Goal: Information Seeking & Learning: Learn about a topic

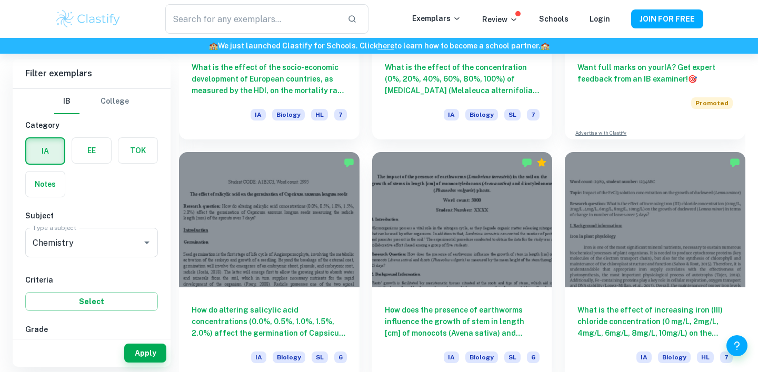
scroll to position [165, 0]
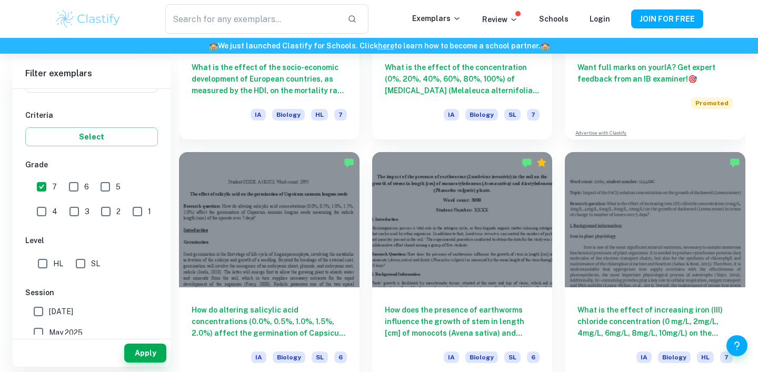
click at [23, 268] on div "IB College Category IA EE TOK Notes Subject Type a subject Chemistry Type a sub…" at bounding box center [92, 228] width 158 height 608
click at [32, 268] on div "HL SL" at bounding box center [93, 261] width 137 height 25
click at [46, 267] on input "HL" at bounding box center [42, 263] width 21 height 21
checkbox input "true"
click at [69, 314] on span "[DATE]" at bounding box center [61, 312] width 24 height 12
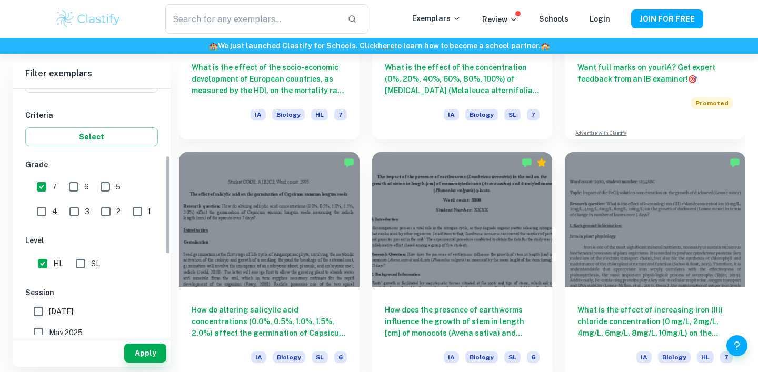
click at [49, 314] on input "[DATE]" at bounding box center [38, 311] width 21 height 21
checkbox input "true"
click at [104, 324] on label "May 2025" at bounding box center [89, 332] width 122 height 21
click at [49, 324] on input "May 2025" at bounding box center [38, 332] width 21 height 21
checkbox input "true"
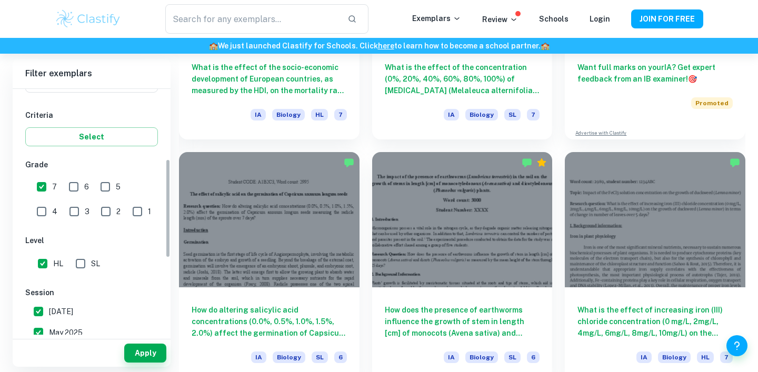
scroll to position [173, 0]
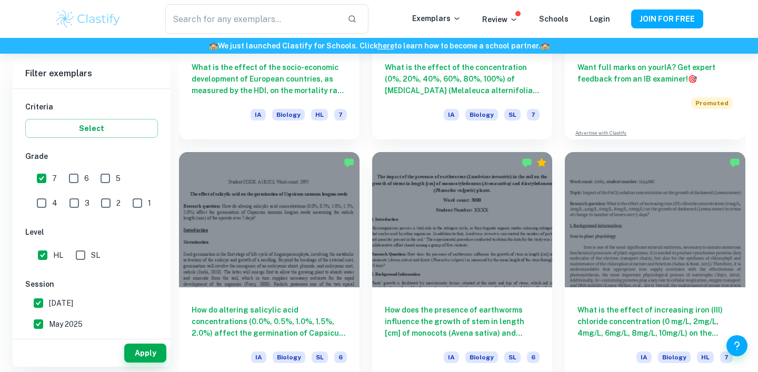
click at [106, 312] on label "[DATE]" at bounding box center [89, 303] width 122 height 21
click at [49, 312] on input "[DATE]" at bounding box center [38, 303] width 21 height 21
checkbox input "false"
click at [53, 319] on span "May 2025" at bounding box center [66, 324] width 34 height 12
click at [49, 319] on input "May 2025" at bounding box center [38, 324] width 21 height 21
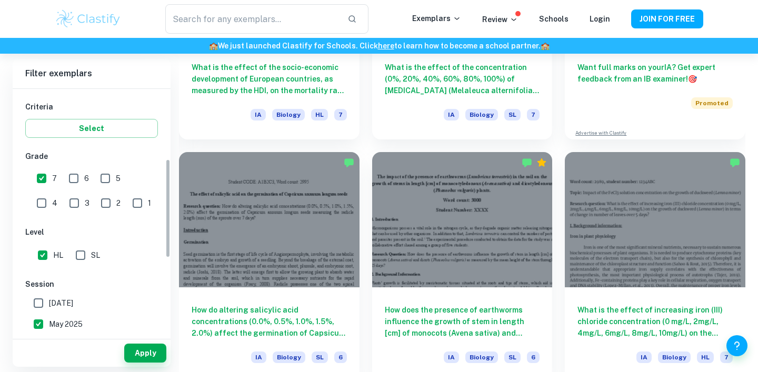
checkbox input "false"
click at [137, 355] on button "Apply" at bounding box center [145, 353] width 42 height 19
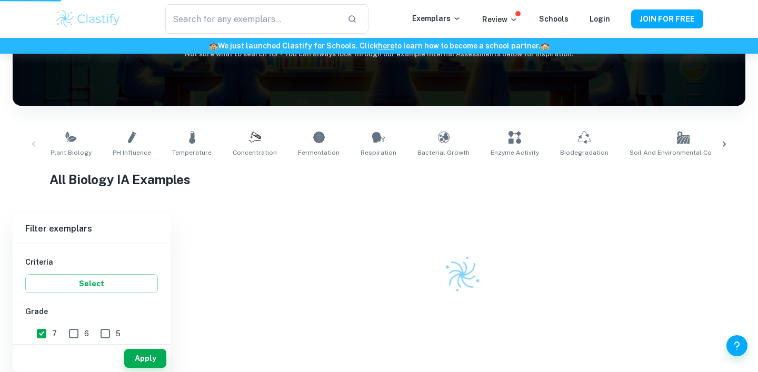
scroll to position [140, 0]
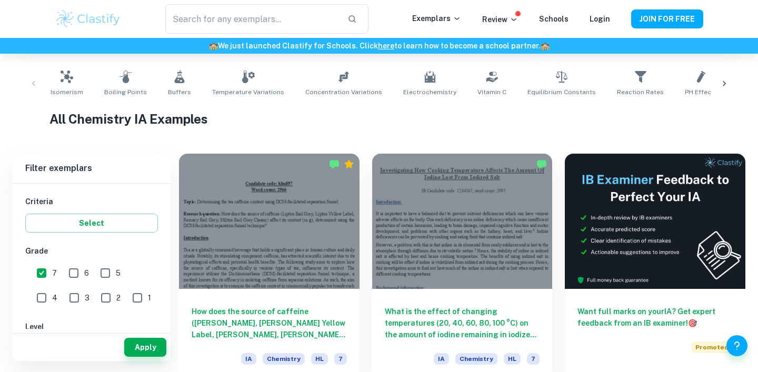
scroll to position [190, 0]
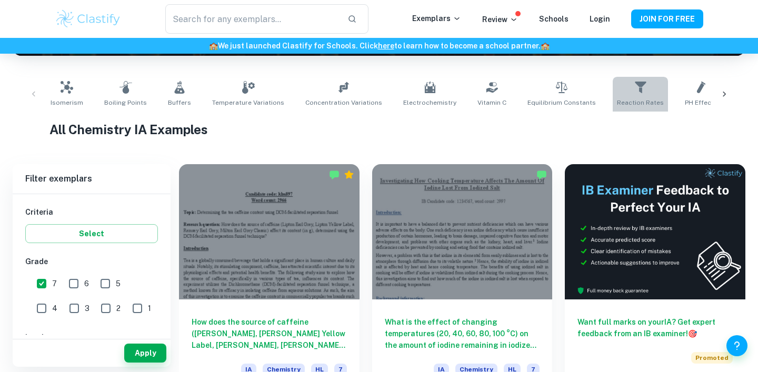
click at [626, 88] on link "Reaction Rates" at bounding box center [640, 94] width 55 height 35
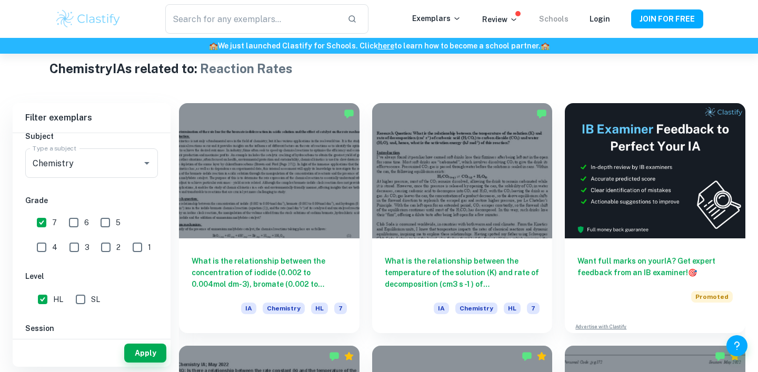
scroll to position [252, 0]
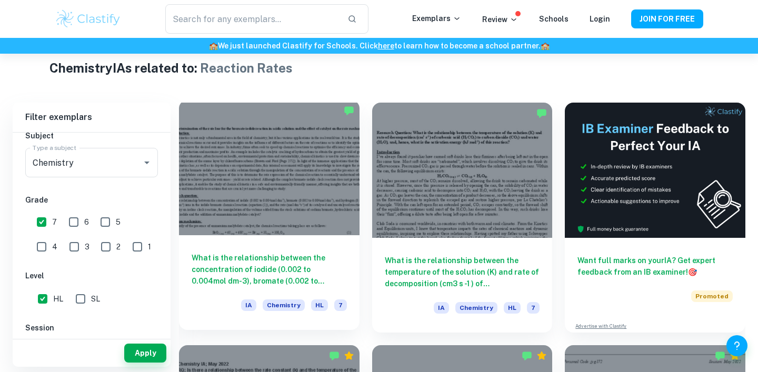
click at [294, 181] on div at bounding box center [269, 167] width 180 height 135
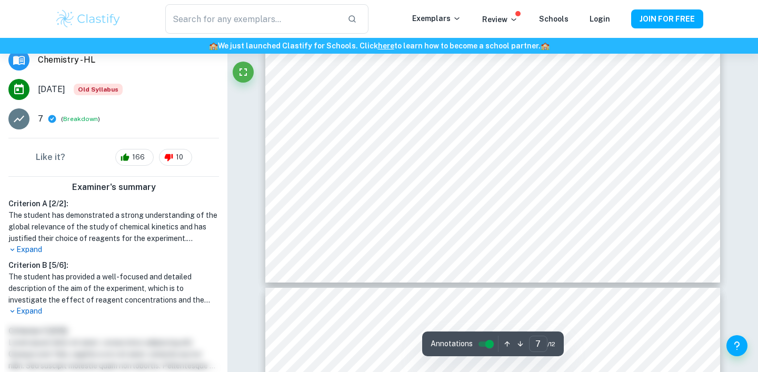
scroll to position [4079, 0]
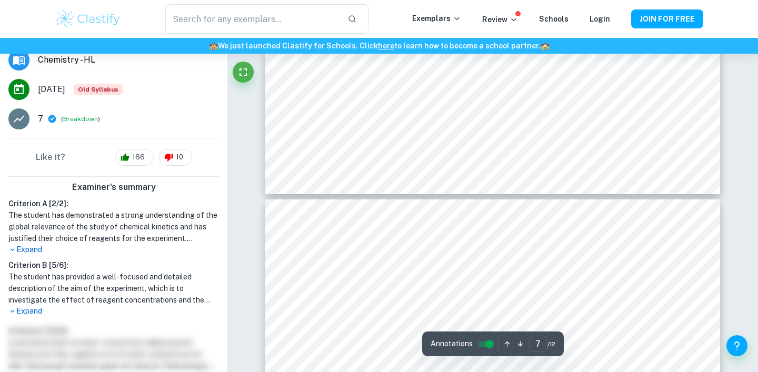
type input "8"
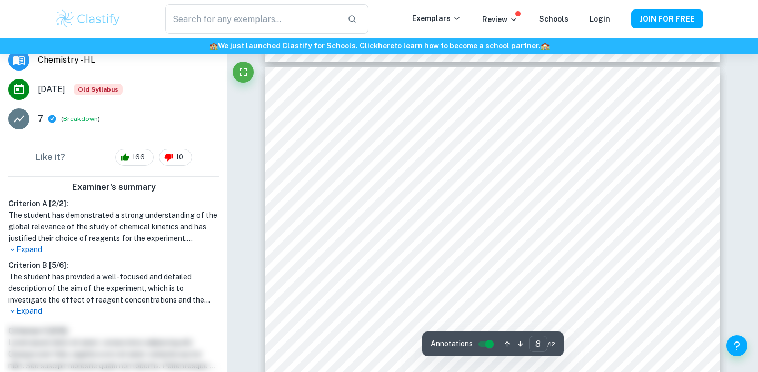
scroll to position [4300, 0]
